Goal: Task Accomplishment & Management: Manage account settings

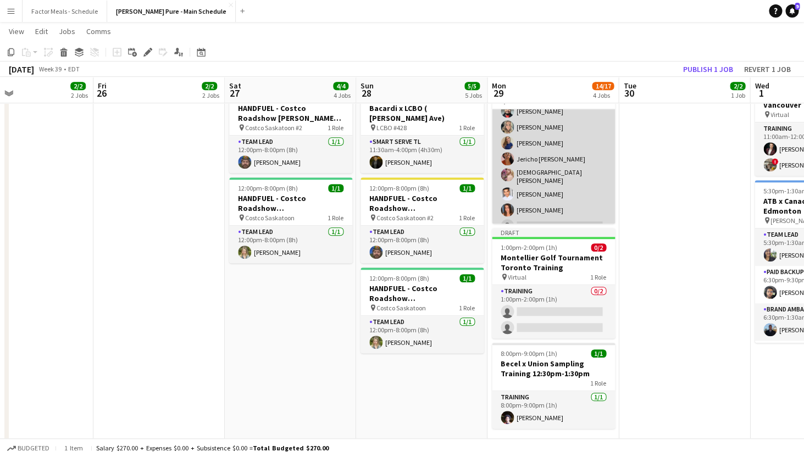
scroll to position [51, 0]
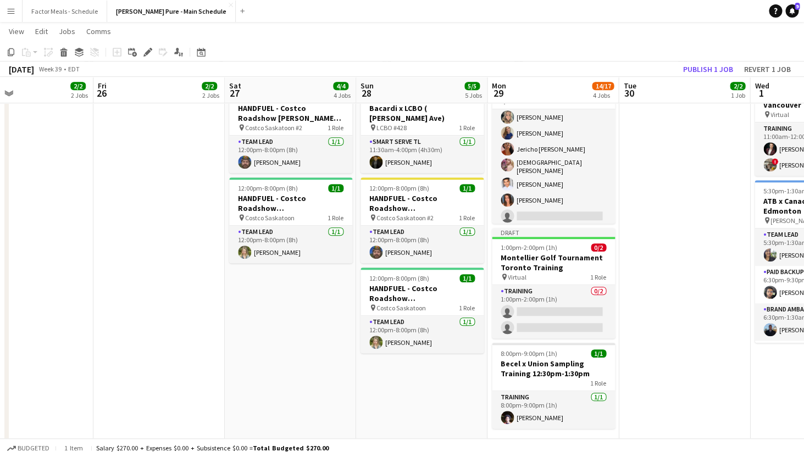
click at [10, 16] on button "Menu" at bounding box center [11, 11] width 22 height 22
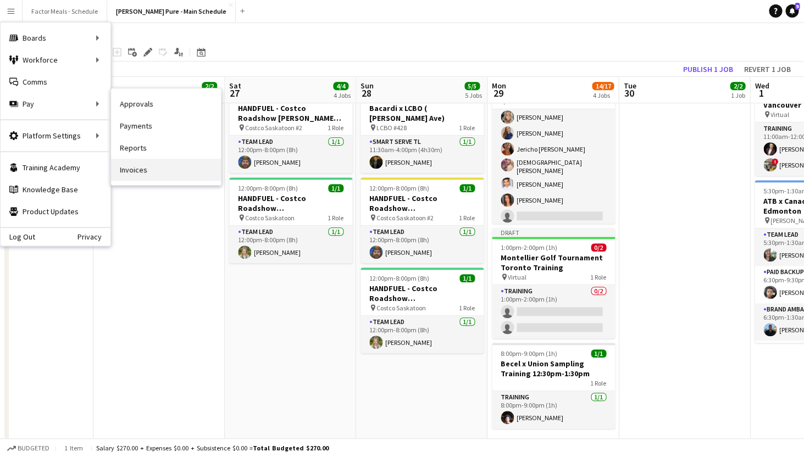
click at [139, 177] on link "Invoices" at bounding box center [166, 170] width 110 height 22
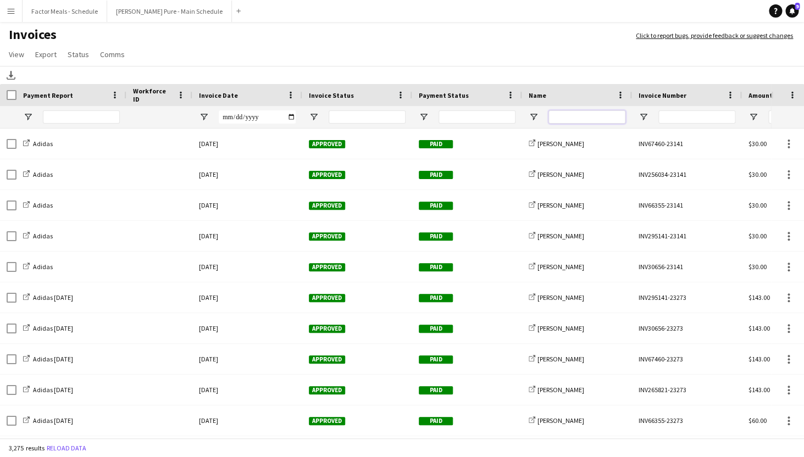
click at [583, 114] on input "Name Filter Input" at bounding box center [586, 116] width 77 height 13
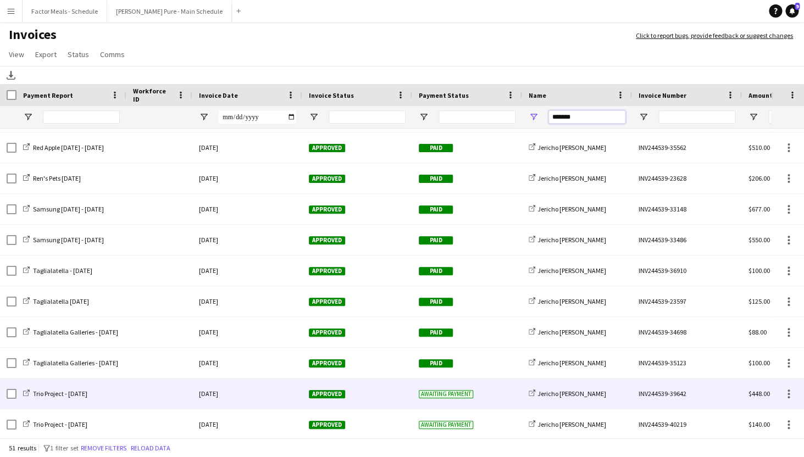
type input "*******"
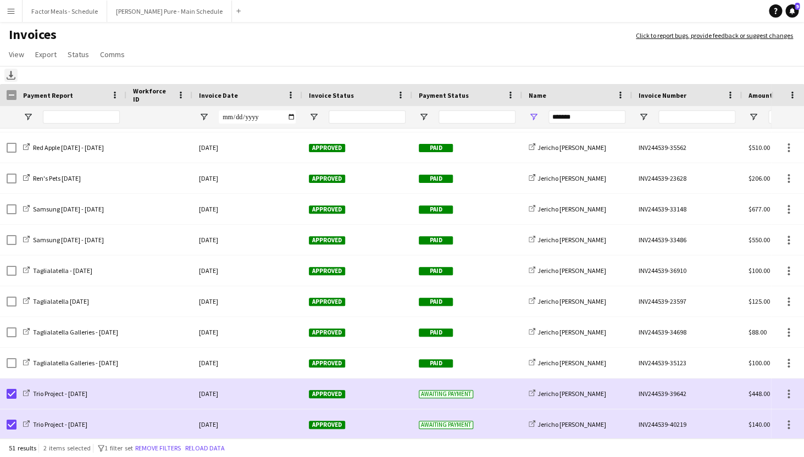
click at [12, 77] on icon at bounding box center [11, 74] width 4 height 7
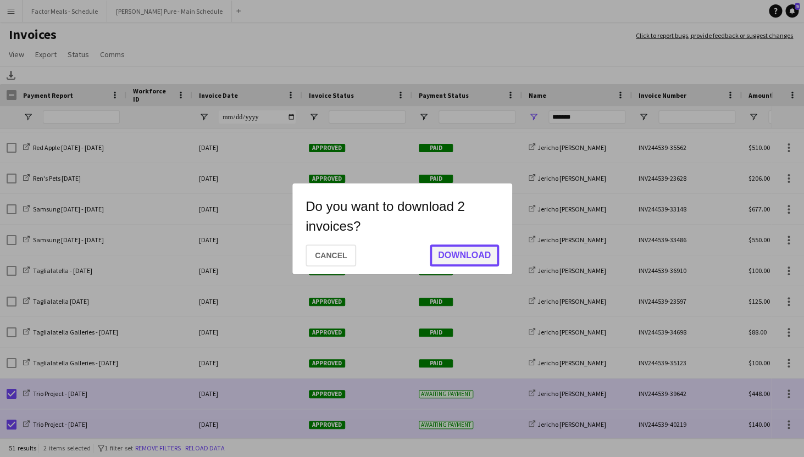
click at [440, 259] on button "Download" at bounding box center [464, 255] width 69 height 22
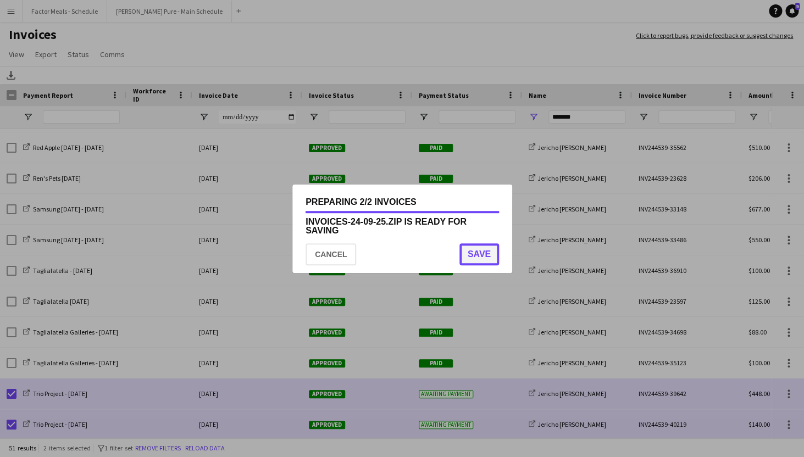
click at [482, 253] on button "Save" at bounding box center [479, 254] width 40 height 22
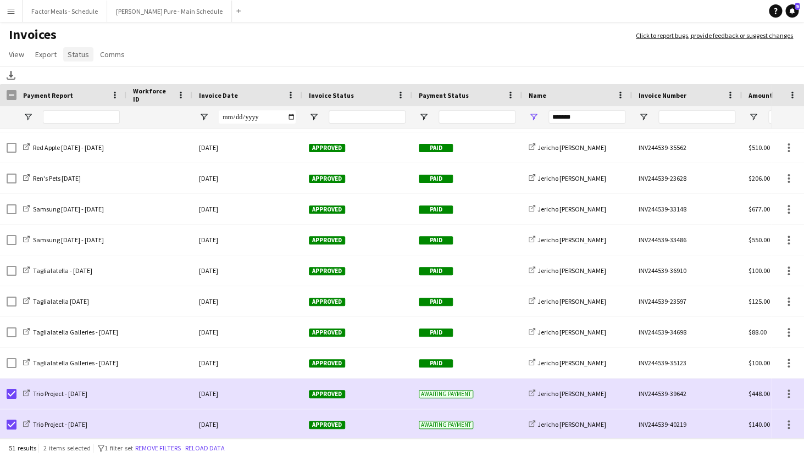
click at [81, 54] on span "Status" at bounding box center [78, 54] width 21 height 10
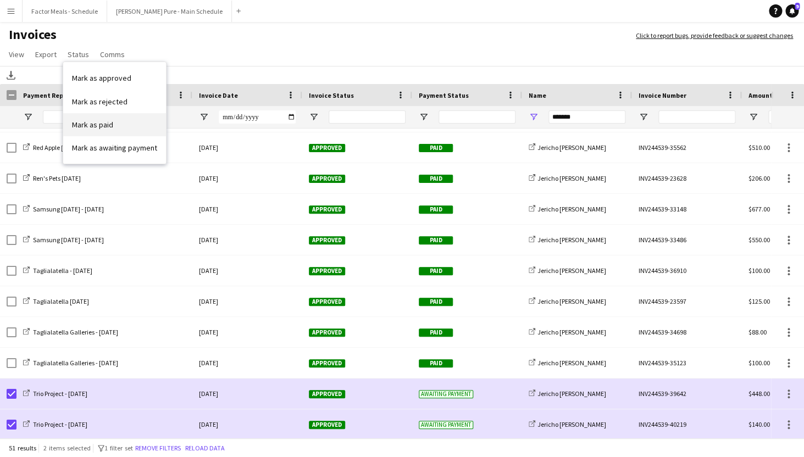
click at [80, 123] on span "Mark as paid" at bounding box center [92, 125] width 41 height 10
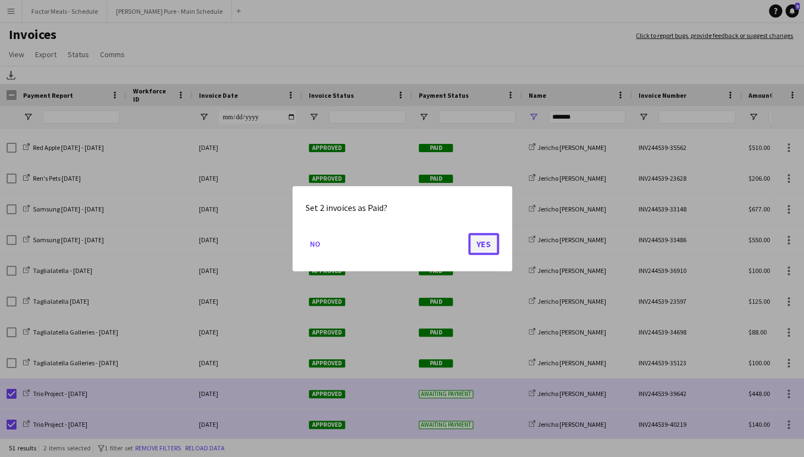
click at [480, 244] on button "Yes" at bounding box center [483, 243] width 31 height 22
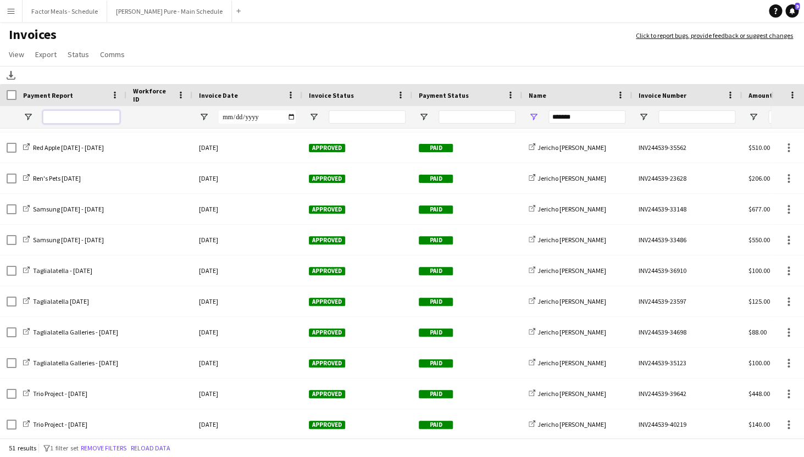
click at [69, 119] on input "Payment Report Filter Input" at bounding box center [81, 116] width 77 height 13
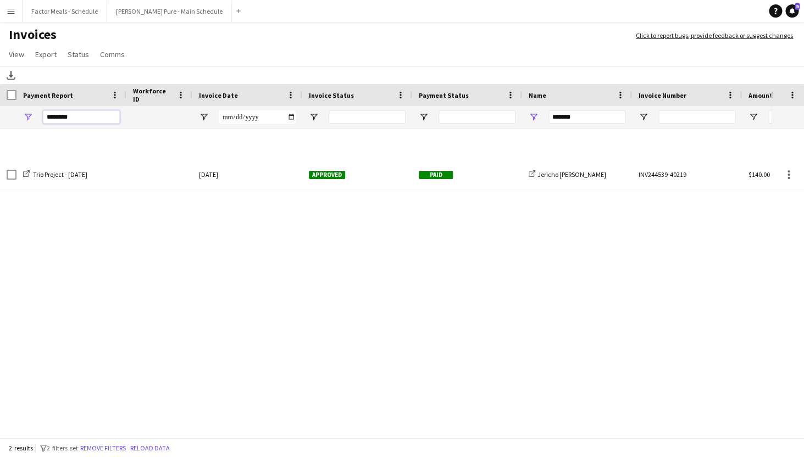
type input "********"
drag, startPoint x: 588, startPoint y: 119, endPoint x: 502, endPoint y: 110, distance: 86.7
click at [548, 112] on input "*******" at bounding box center [586, 116] width 77 height 13
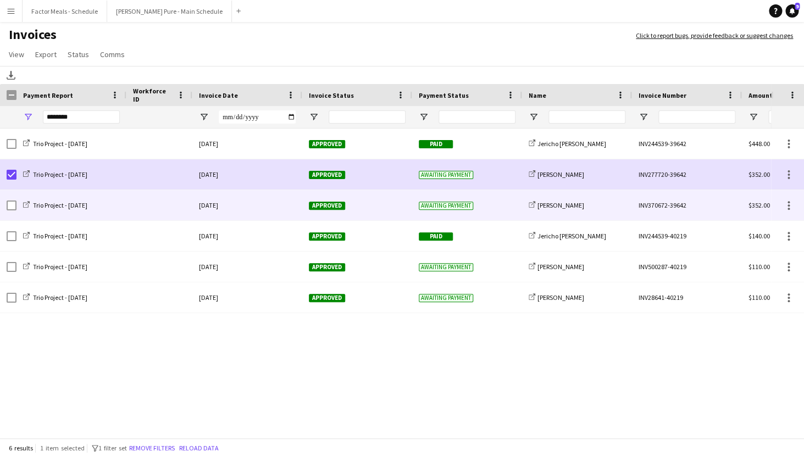
click at [12, 196] on div at bounding box center [12, 205] width 10 height 31
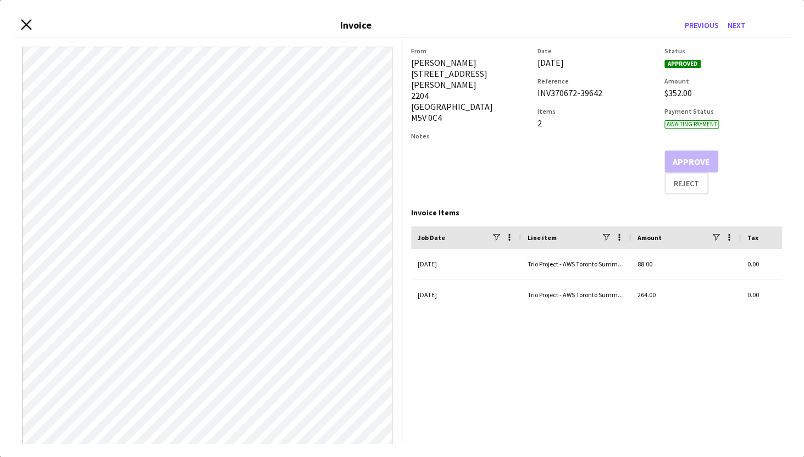
click at [24, 23] on icon "Close invoice dialog" at bounding box center [26, 24] width 10 height 10
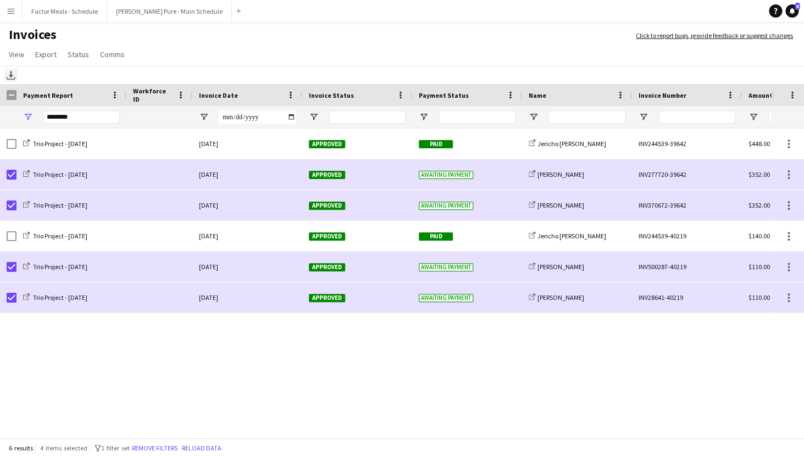
click at [12, 78] on icon "Download" at bounding box center [11, 75] width 9 height 9
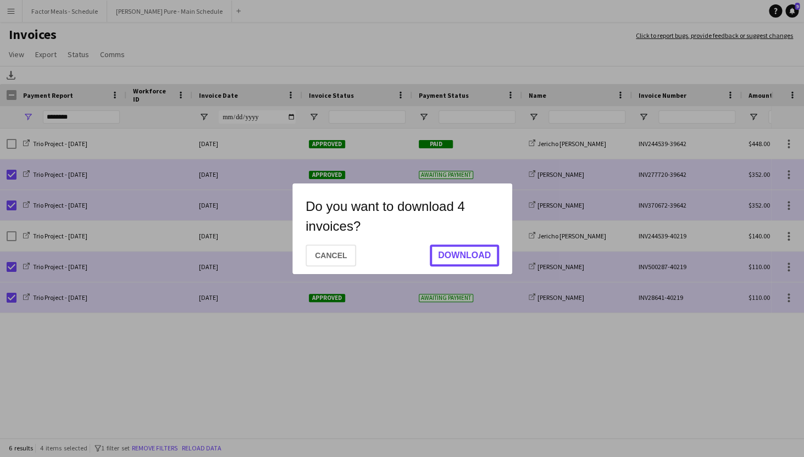
click at [463, 252] on button "Download" at bounding box center [464, 255] width 69 height 22
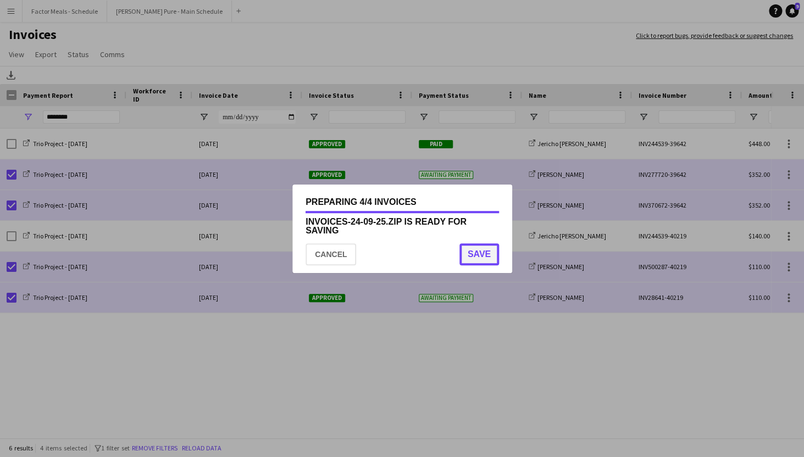
click at [472, 247] on button "Save" at bounding box center [479, 254] width 40 height 22
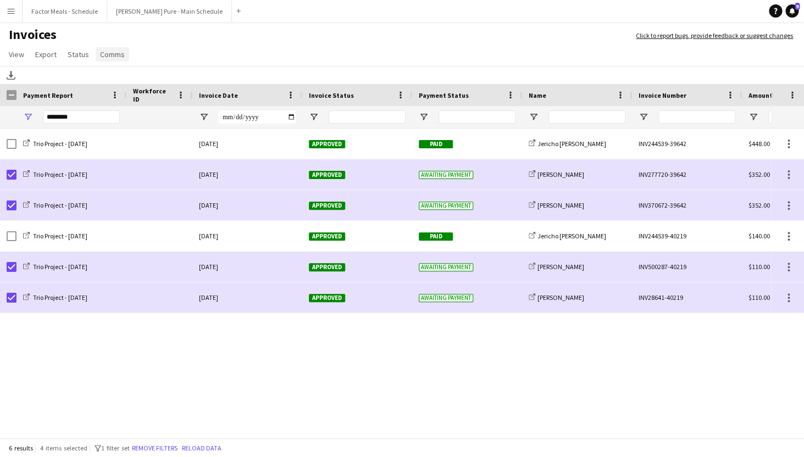
click at [107, 57] on span "Comms" at bounding box center [112, 54] width 25 height 10
click at [73, 56] on span "Status" at bounding box center [78, 54] width 21 height 10
click at [77, 124] on span "Mark as paid" at bounding box center [92, 125] width 41 height 10
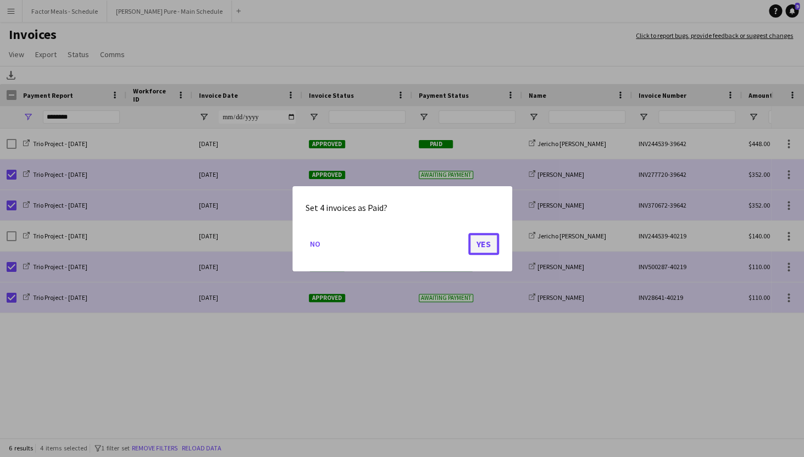
click at [484, 244] on button "Yes" at bounding box center [483, 243] width 31 height 22
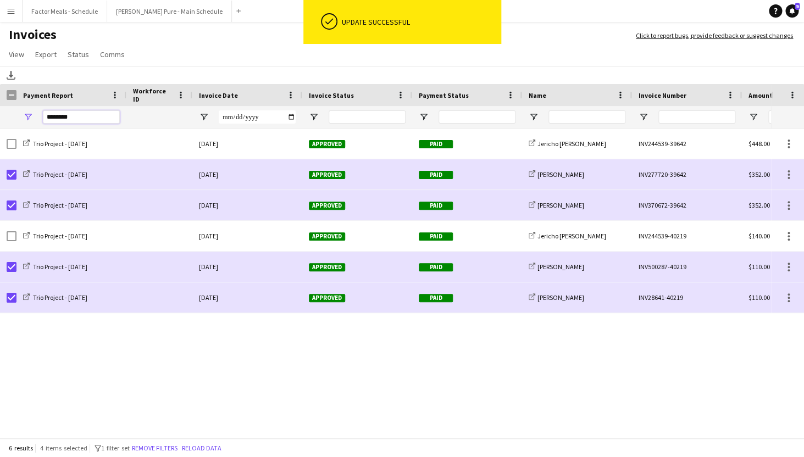
drag, startPoint x: 58, startPoint y: 118, endPoint x: -23, endPoint y: 115, distance: 80.3
click at [43, 115] on input "********" at bounding box center [81, 116] width 77 height 13
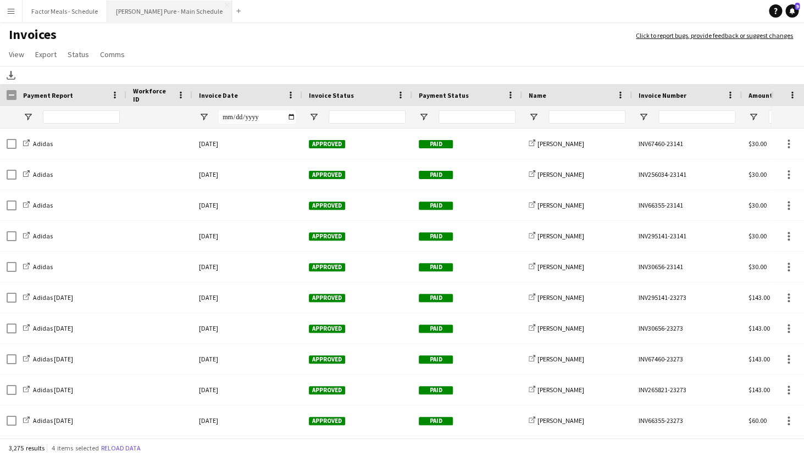
click at [136, 8] on button "[PERSON_NAME] Pure - Main Schedule Close" at bounding box center [169, 11] width 125 height 21
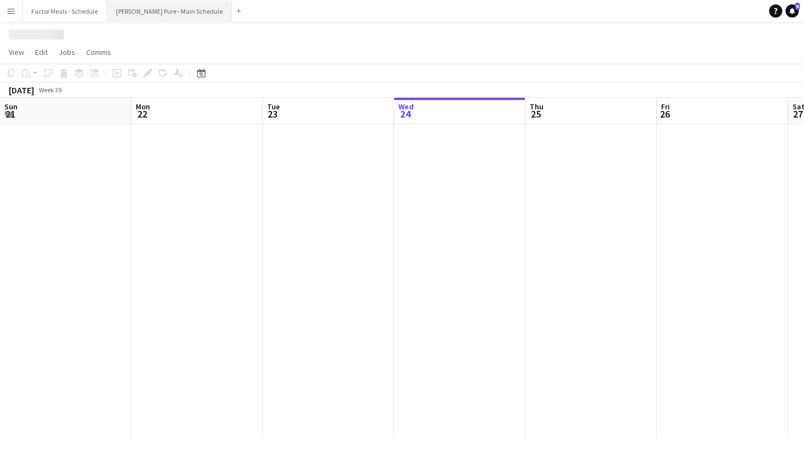
scroll to position [0, 263]
